Goal: Information Seeking & Learning: Learn about a topic

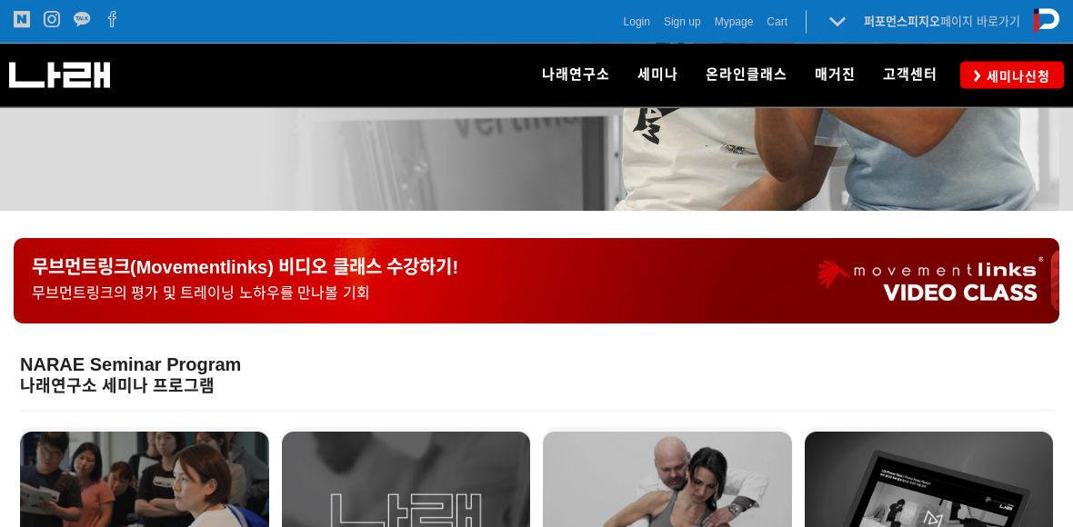
scroll to position [316, 0]
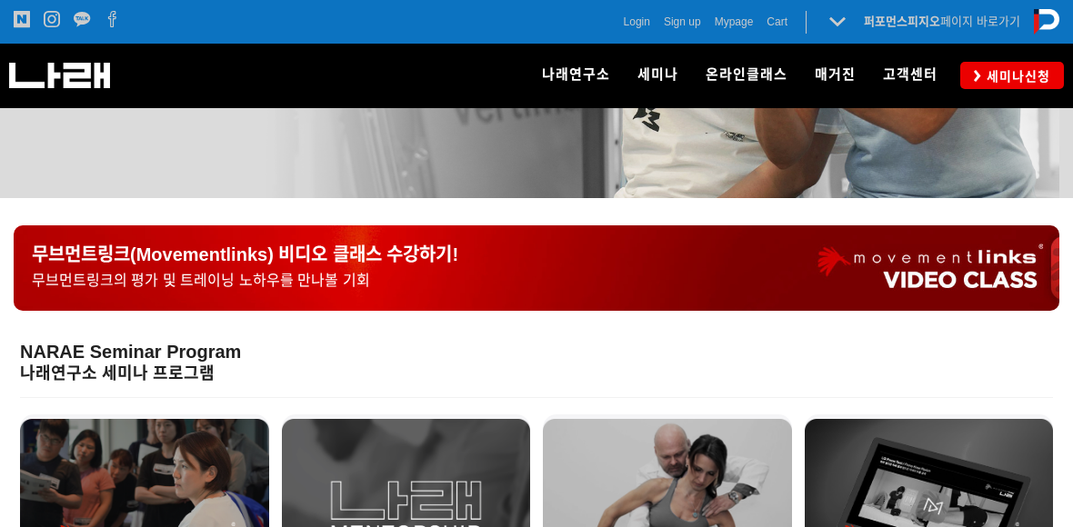
click at [968, 265] on p "무브먼트링크(Movementlinks) 비디오 클래스 수강하기! 무브먼트링크의 평가 및 트레이닝 노하우를 만나볼 기회" at bounding box center [536, 268] width 1009 height 48
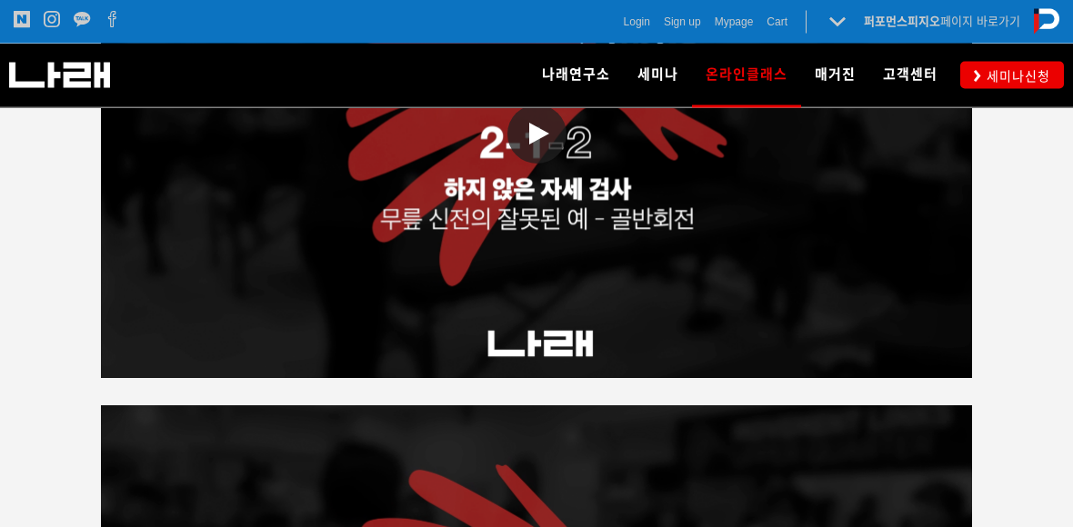
scroll to position [3262, 0]
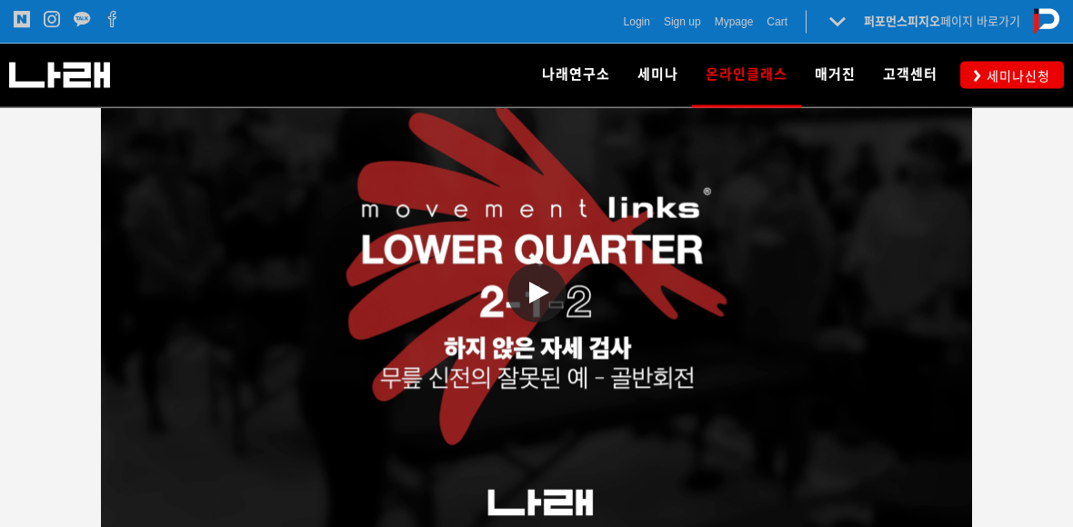
click at [546, 301] on span at bounding box center [536, 293] width 59 height 59
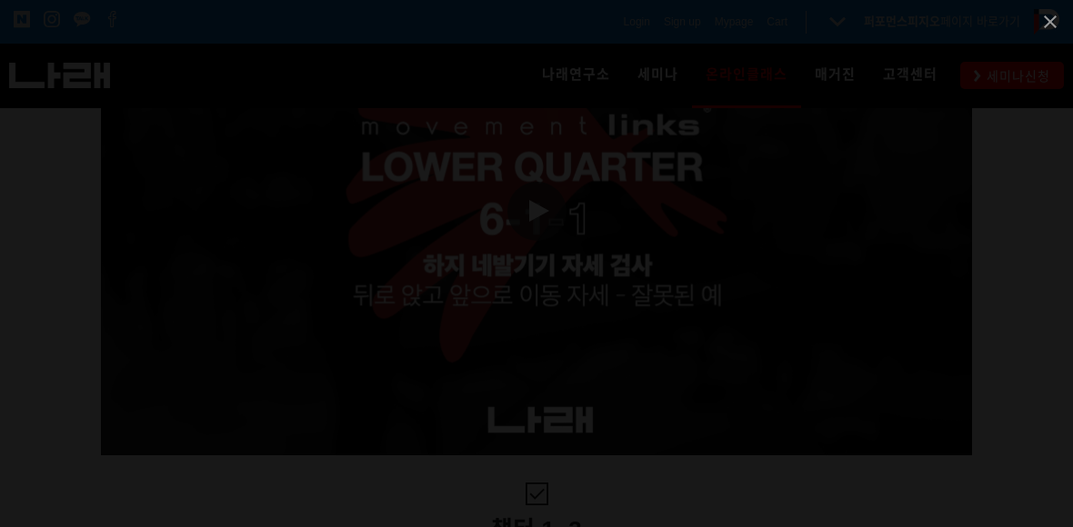
scroll to position [3710, 0]
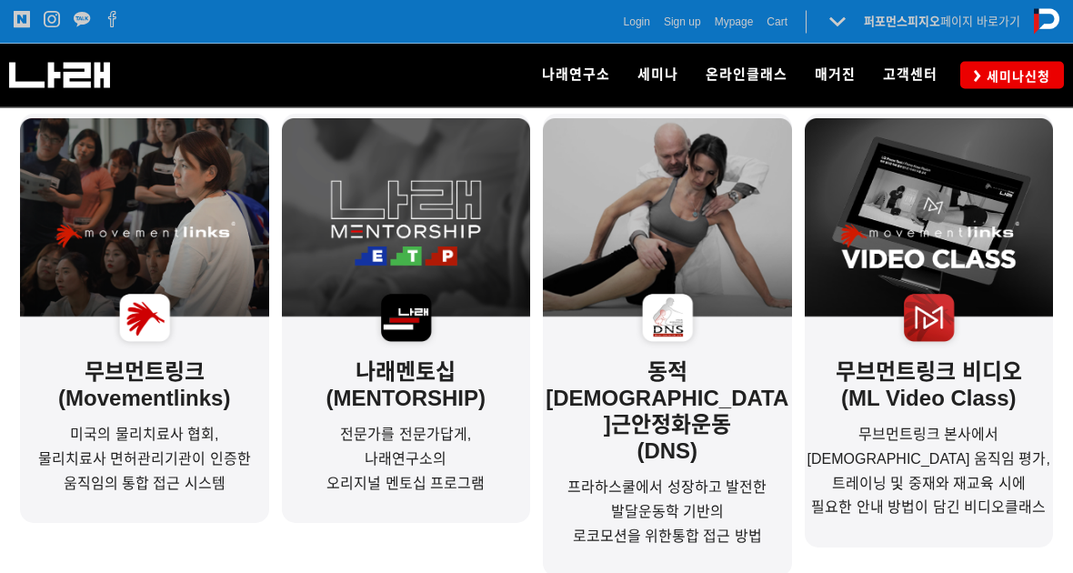
scroll to position [620, 0]
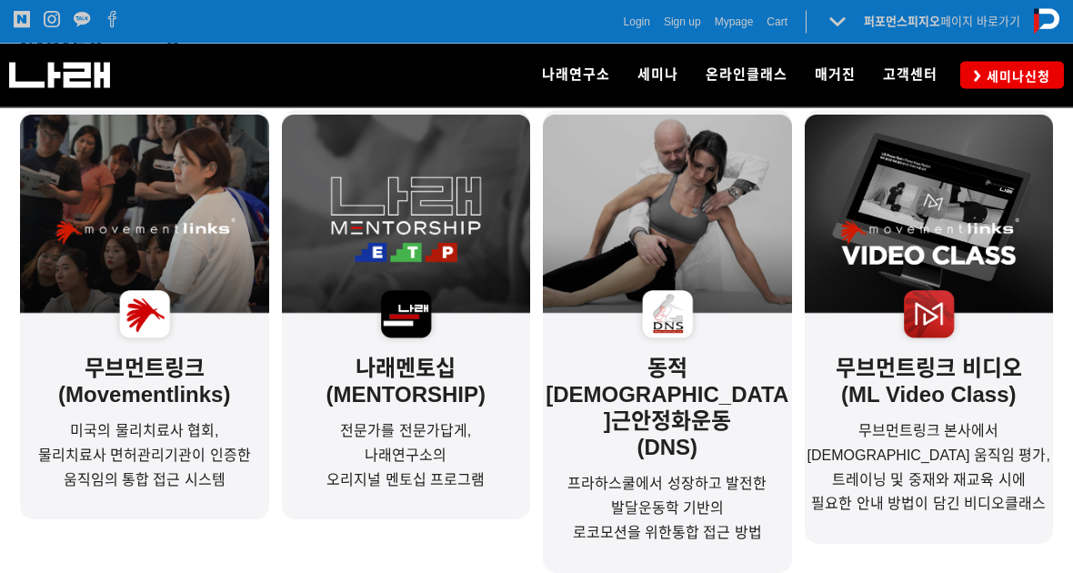
click at [928, 437] on span "무브먼트링크 본사에서 제작한 움직임 평가, 트레이닝 및 중재와 재교육 시에" at bounding box center [928, 456] width 243 height 64
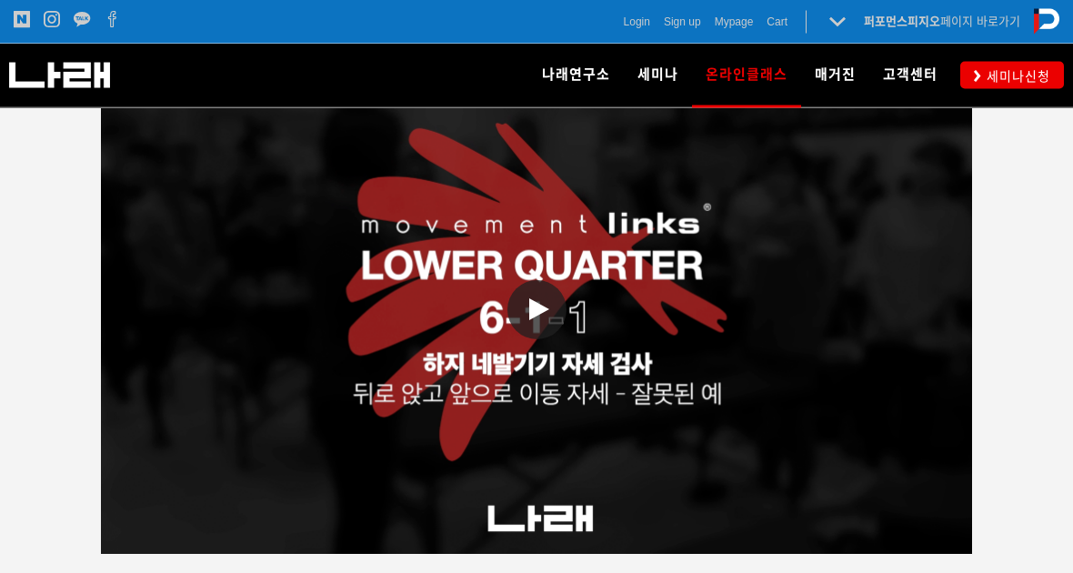
scroll to position [3605, 0]
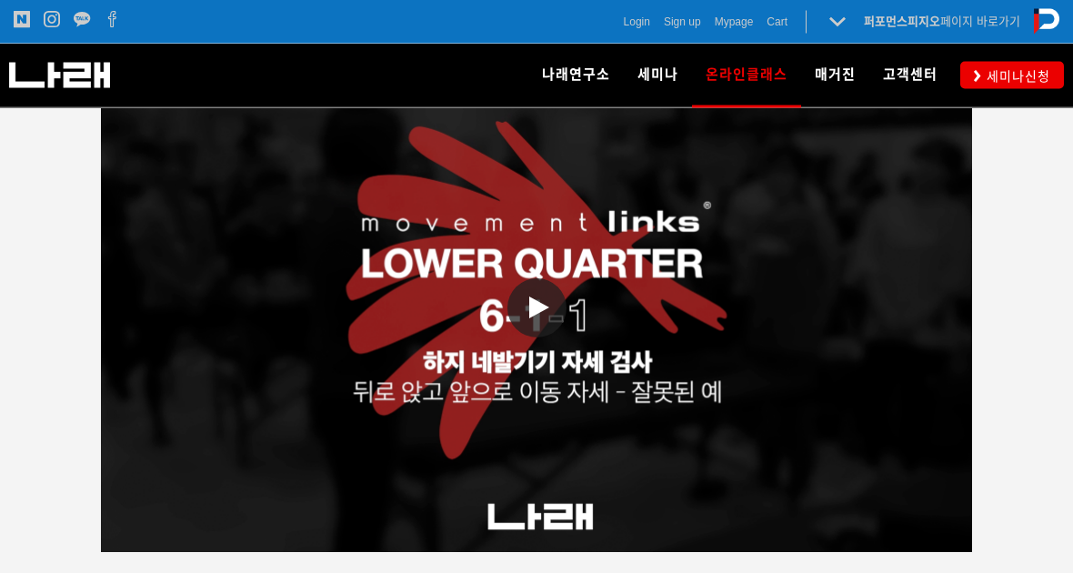
click at [540, 301] on icon at bounding box center [539, 308] width 20 height 22
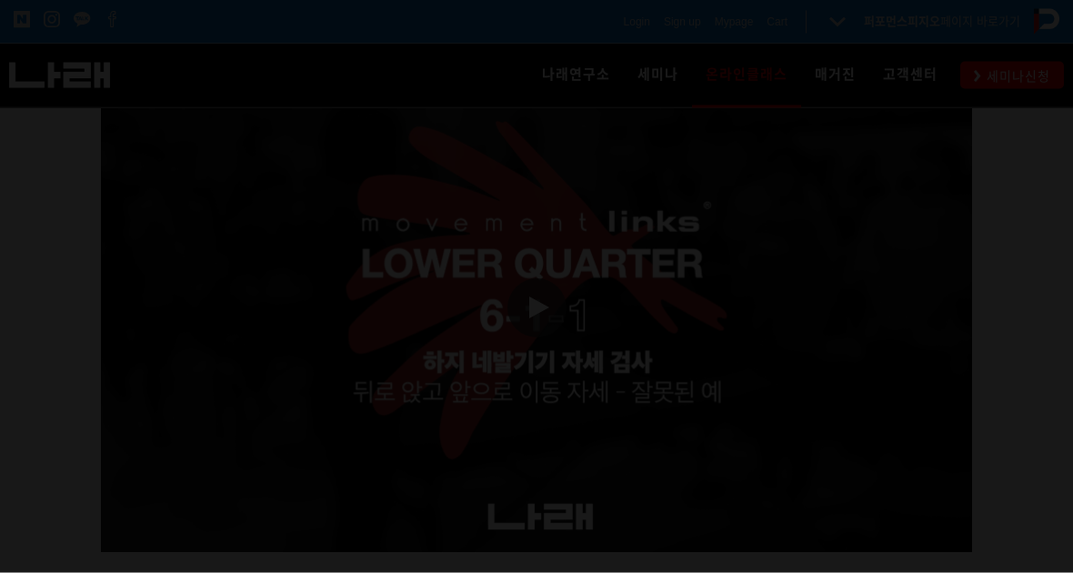
scroll to position [3606, 0]
click at [1049, 16] on span at bounding box center [1049, 21] width 45 height 43
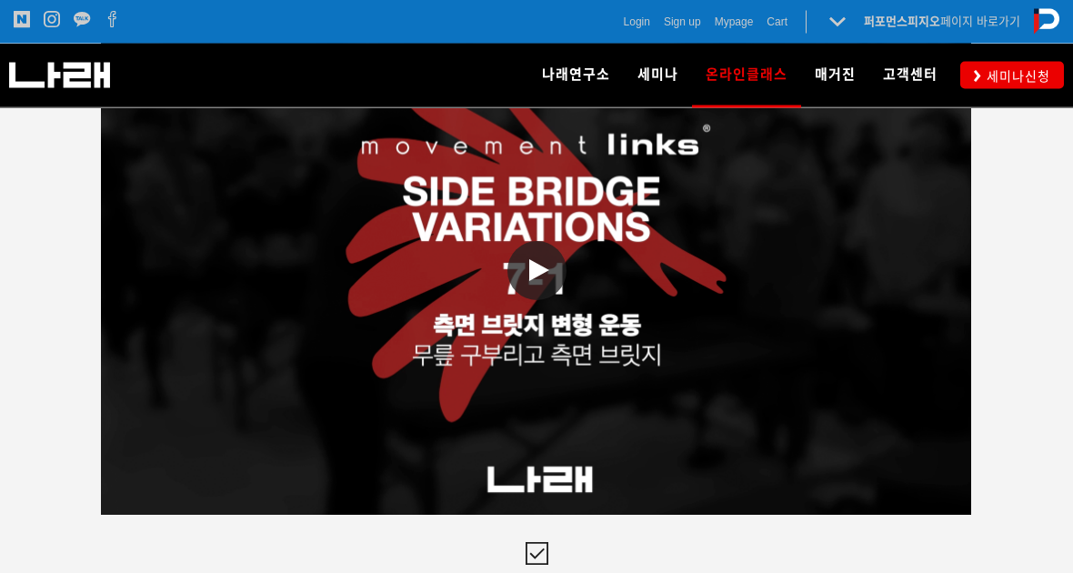
scroll to position [4470, 0]
click at [544, 265] on span at bounding box center [536, 270] width 59 height 59
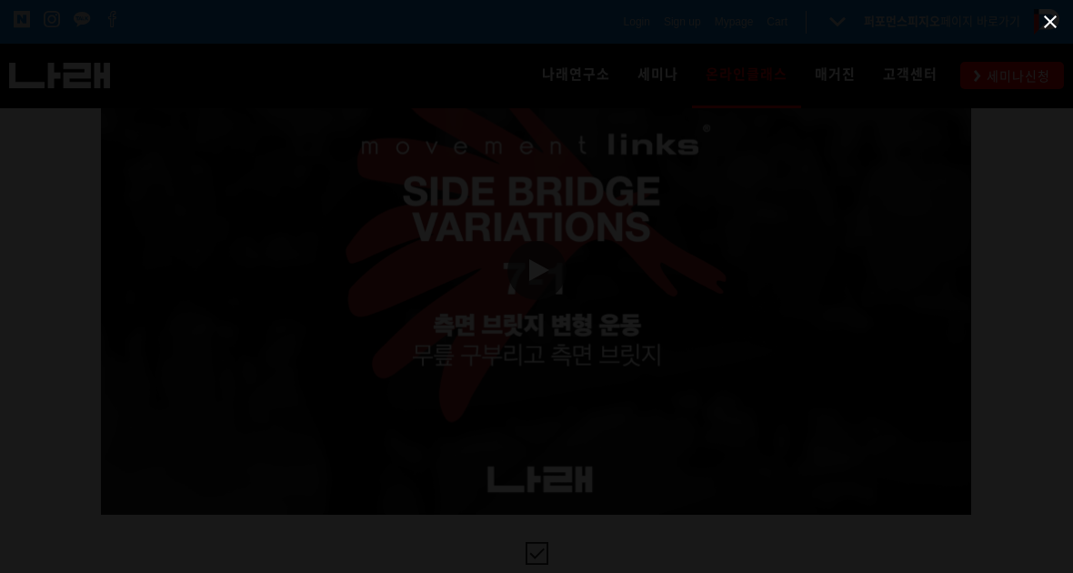
click at [1053, 26] on span at bounding box center [1049, 21] width 45 height 43
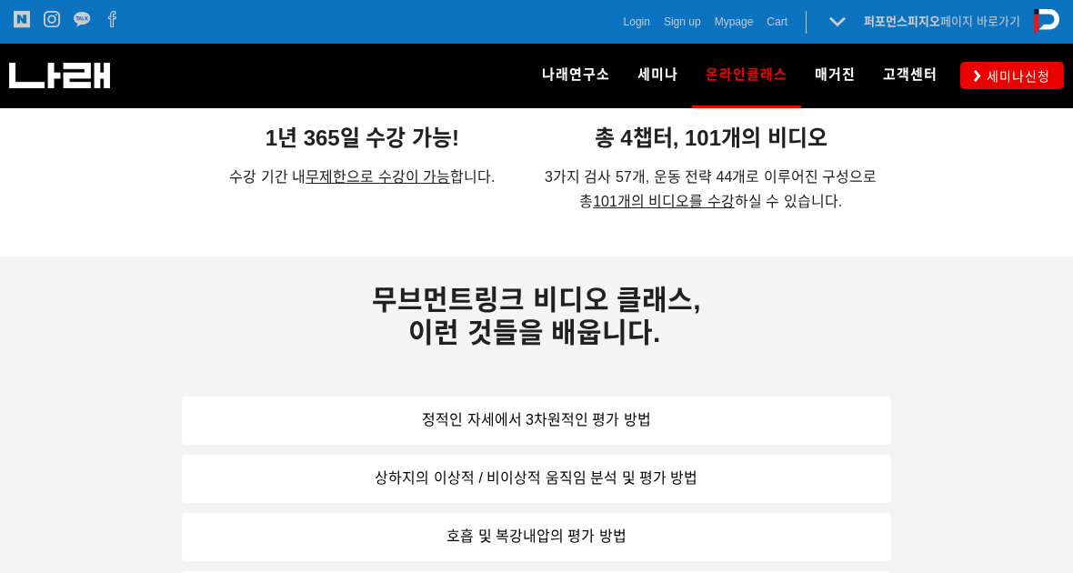
scroll to position [1134, 0]
